Goal: Navigation & Orientation: Understand site structure

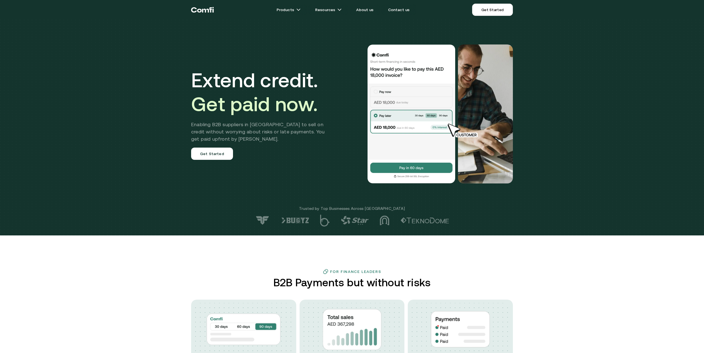
click at [601, 183] on div "Extend credit. Get paid now. Enabling B2B suppliers in MENA to sell on credit w…" at bounding box center [352, 117] width 704 height 235
click at [227, 121] on h2 "Enabling B2B suppliers in [GEOGRAPHIC_DATA] to sell on credit without worrying …" at bounding box center [262, 132] width 142 height 22
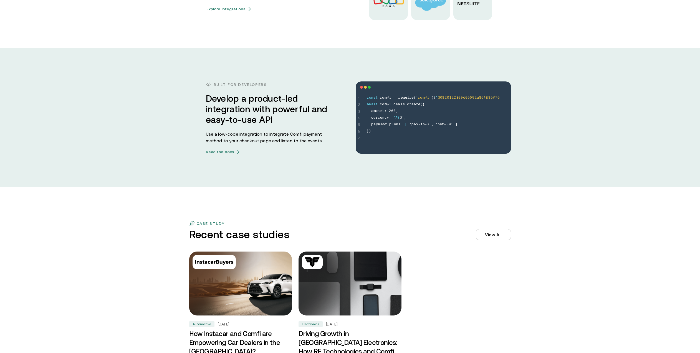
scroll to position [1622, 0]
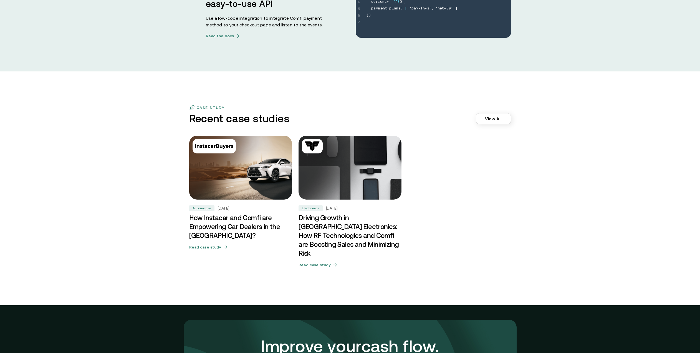
click at [499, 120] on link "View All" at bounding box center [493, 118] width 35 height 11
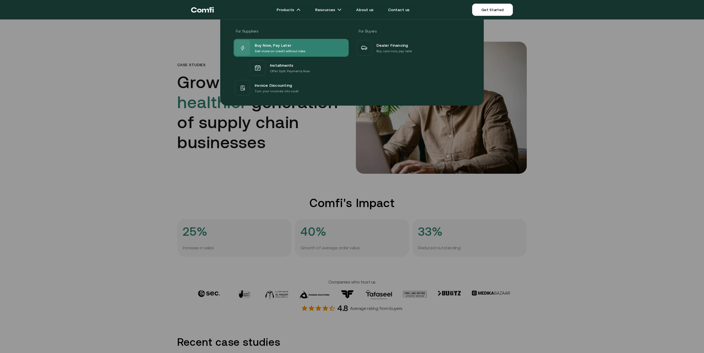
click at [287, 53] on p "Sell more on credit without risks" at bounding box center [280, 51] width 51 height 6
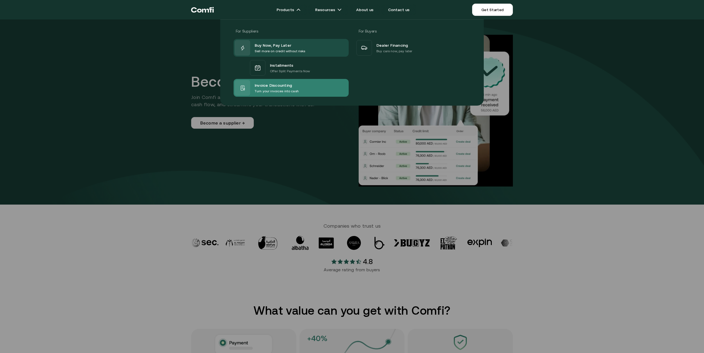
click at [270, 86] on span "Invoice Discounting" at bounding box center [273, 85] width 37 height 7
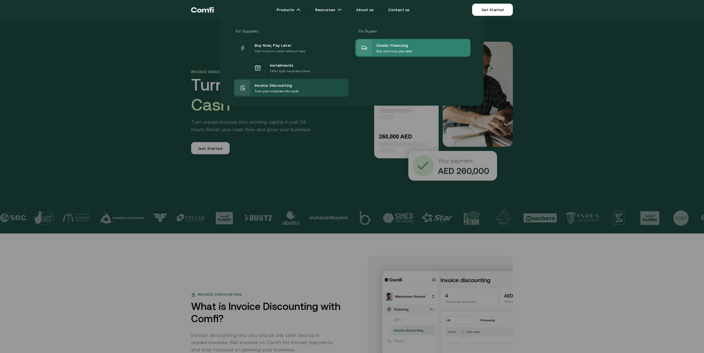
click at [388, 49] on p "Buy cars now, pay later" at bounding box center [395, 51] width 36 height 6
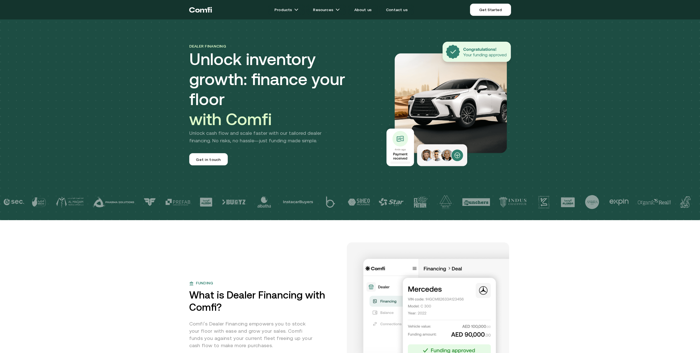
click at [197, 7] on icon "Return to the top of the Comfi home page" at bounding box center [200, 9] width 23 height 17
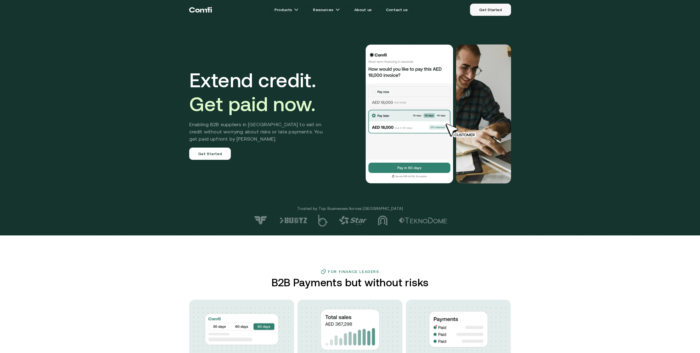
click at [488, 12] on link "Get Started" at bounding box center [490, 10] width 41 height 12
